Goal: Navigation & Orientation: Find specific page/section

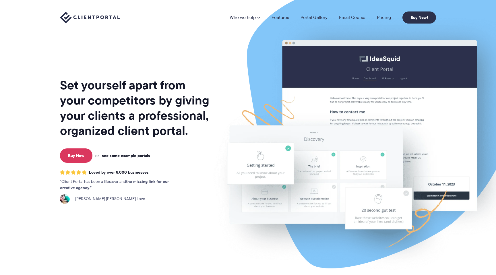
click at [277, 16] on link "Features" at bounding box center [281, 17] width 18 height 5
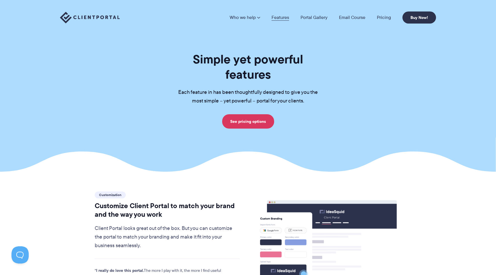
click at [279, 19] on link "Features" at bounding box center [281, 17] width 18 height 5
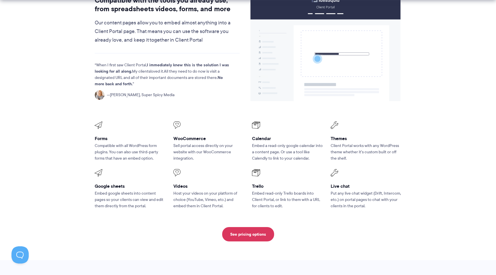
scroll to position [719, 0]
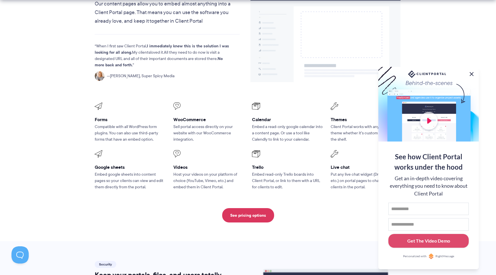
click at [471, 73] on button at bounding box center [471, 74] width 7 height 7
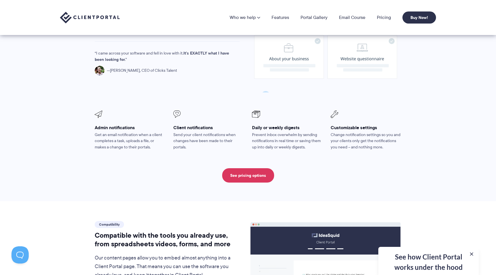
scroll to position [388, 0]
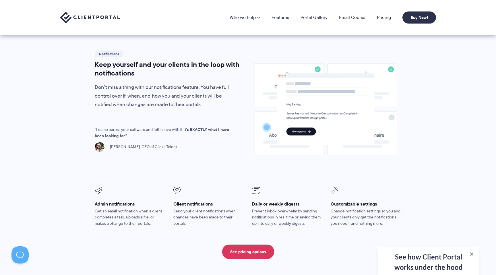
click at [119, 150] on div "Notifications Keep yourself and your clients in the loop with notifications Don…" at bounding box center [167, 110] width 155 height 122
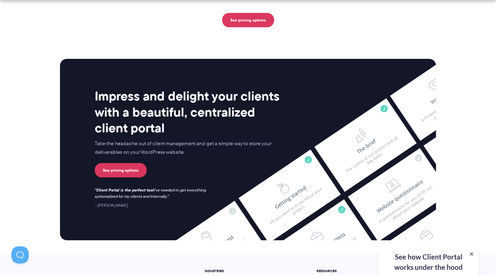
scroll to position [1474, 0]
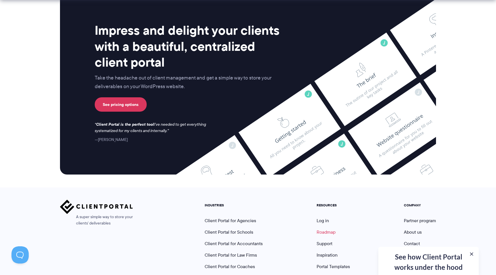
click at [320, 229] on link "Roadmap" at bounding box center [326, 232] width 19 height 7
